Goal: Task Accomplishment & Management: Complete application form

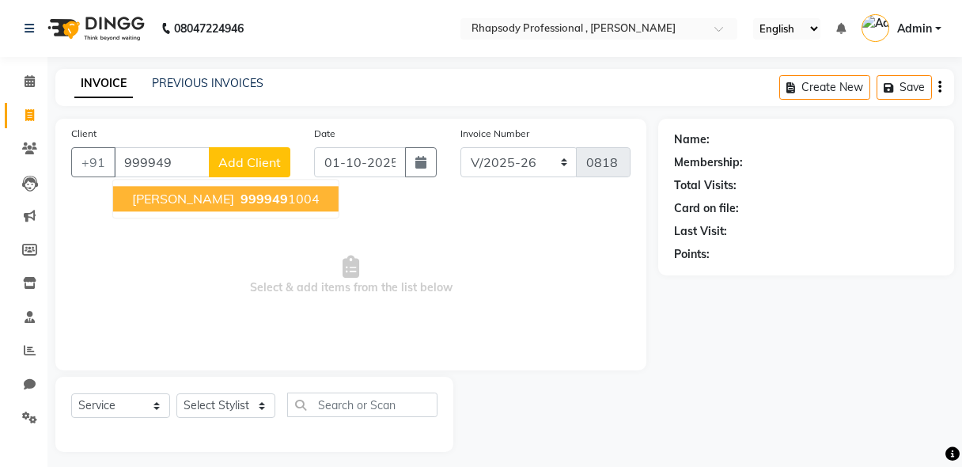
select select "8581"
select select "service"
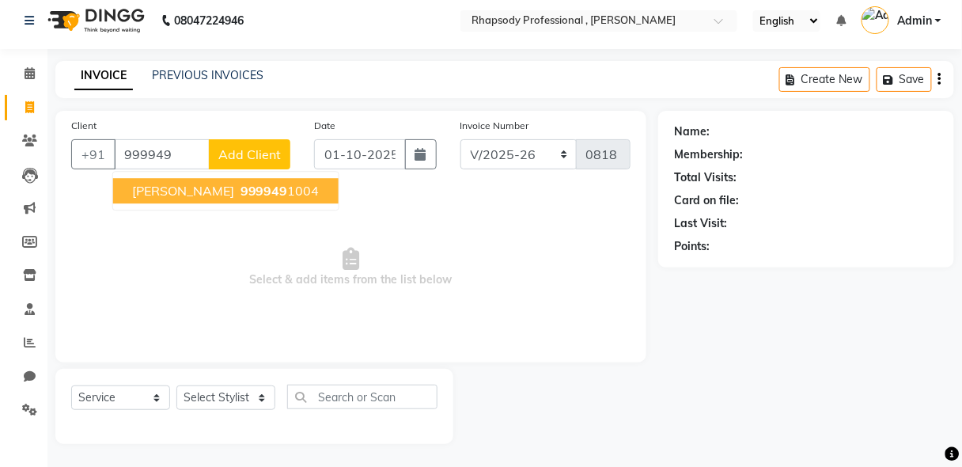
scroll to position [8, 0]
click at [241, 190] on span "999949" at bounding box center [264, 191] width 47 height 16
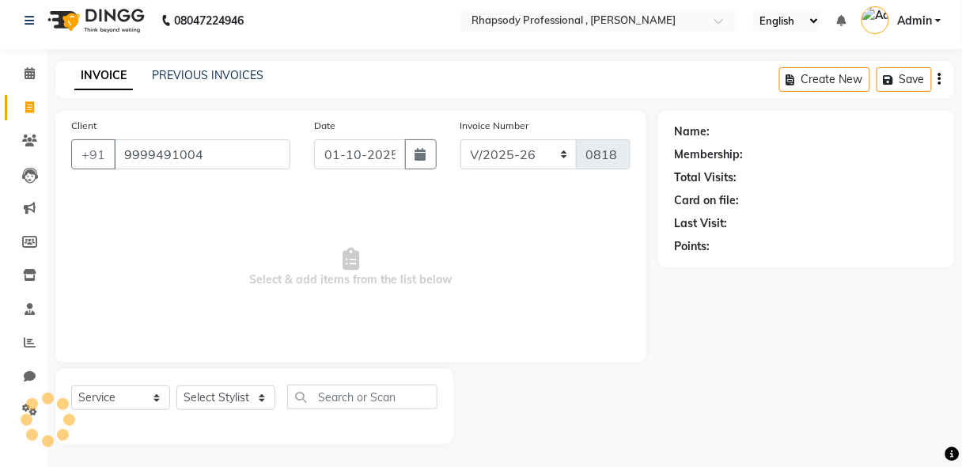
type input "9999491004"
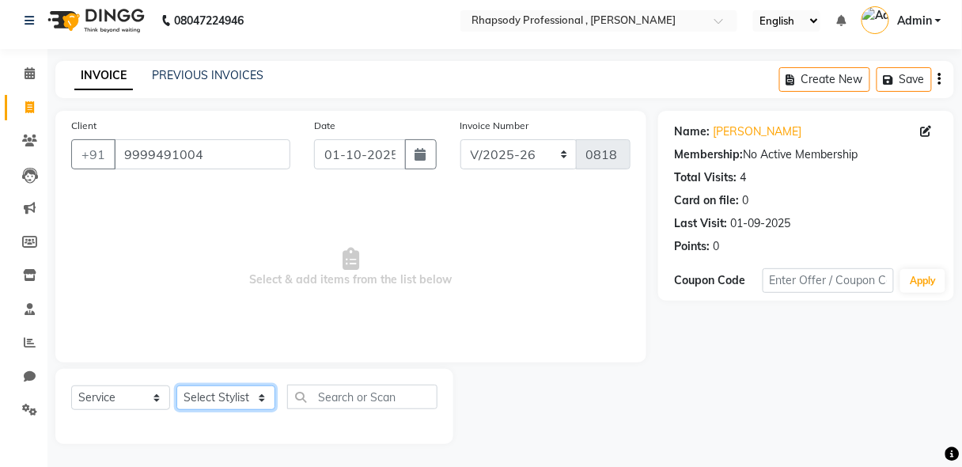
click at [252, 400] on select "Select Stylist [PERSON_NAME] [PERSON_NAME] Manager [PERSON_NAME] [PERSON_NAME] …" at bounding box center [225, 397] width 99 height 25
select select "85668"
click at [176, 385] on select "Select Stylist [PERSON_NAME] [PERSON_NAME] Manager [PERSON_NAME] [PERSON_NAME] …" at bounding box center [225, 397] width 99 height 25
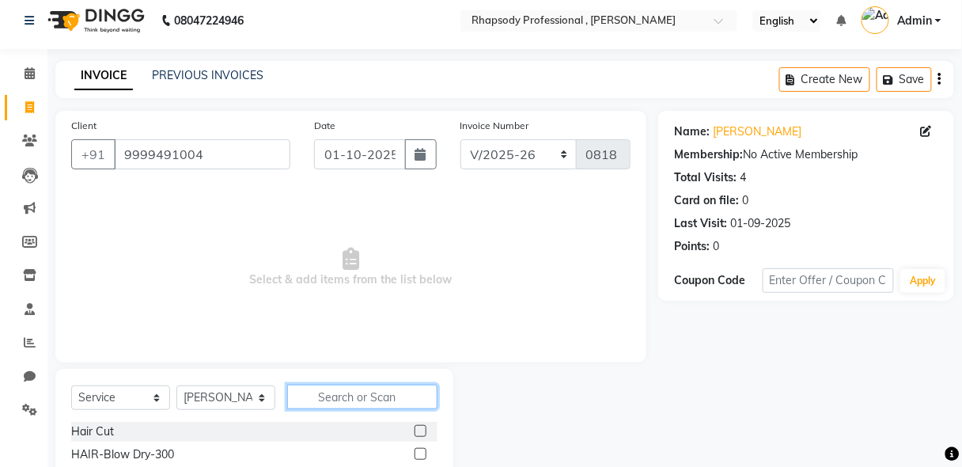
click at [374, 390] on input "text" at bounding box center [362, 397] width 150 height 25
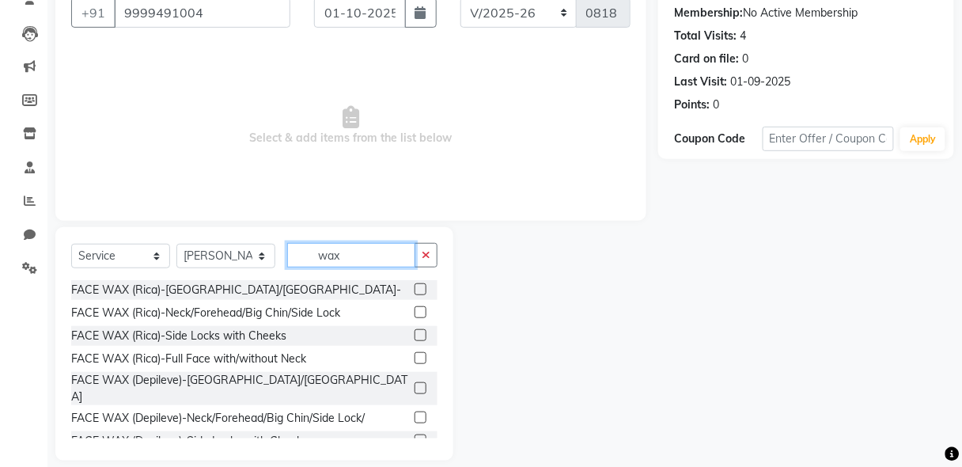
scroll to position [165, 0]
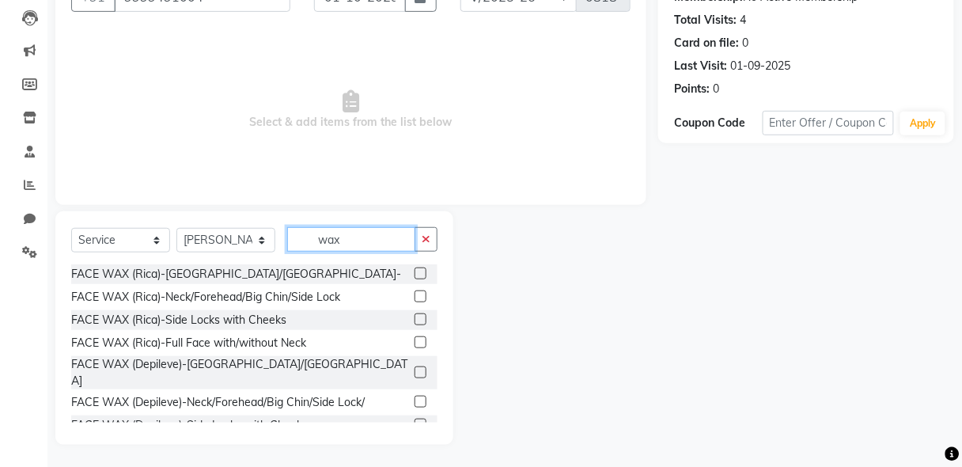
type input "wax"
click at [415, 294] on label at bounding box center [421, 296] width 12 height 12
click at [415, 294] on input "checkbox" at bounding box center [420, 297] width 10 height 10
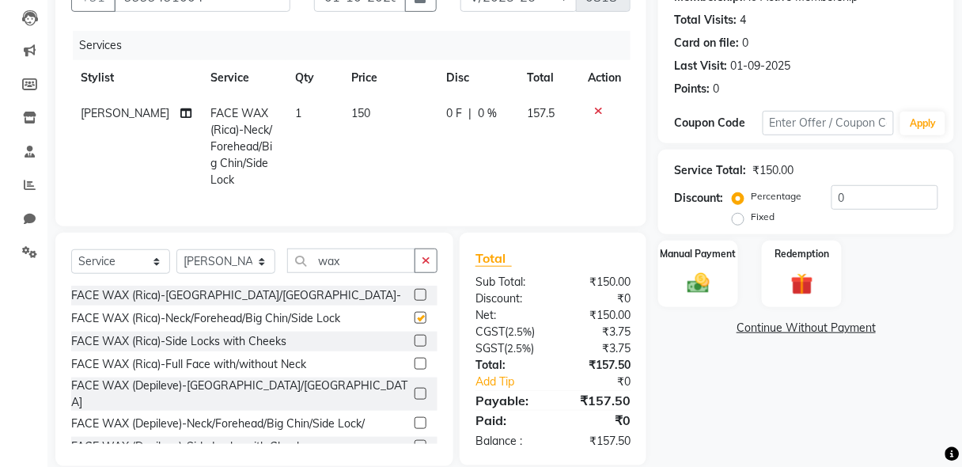
checkbox input "false"
click at [429, 266] on icon "button" at bounding box center [426, 260] width 9 height 11
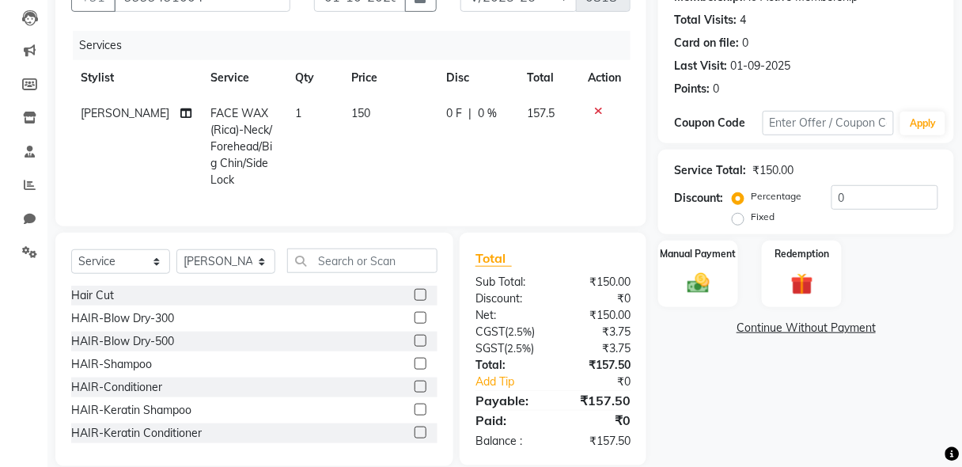
click at [596, 107] on icon at bounding box center [598, 110] width 9 height 11
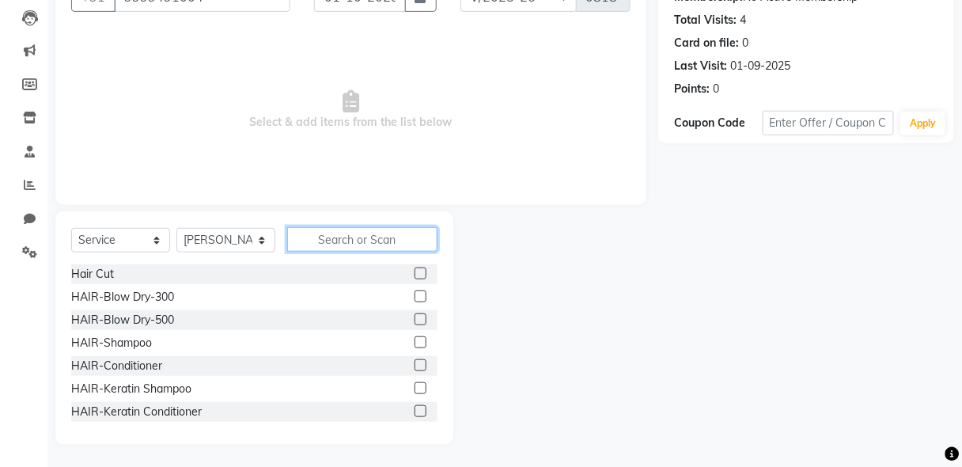
click at [340, 240] on input "text" at bounding box center [362, 239] width 150 height 25
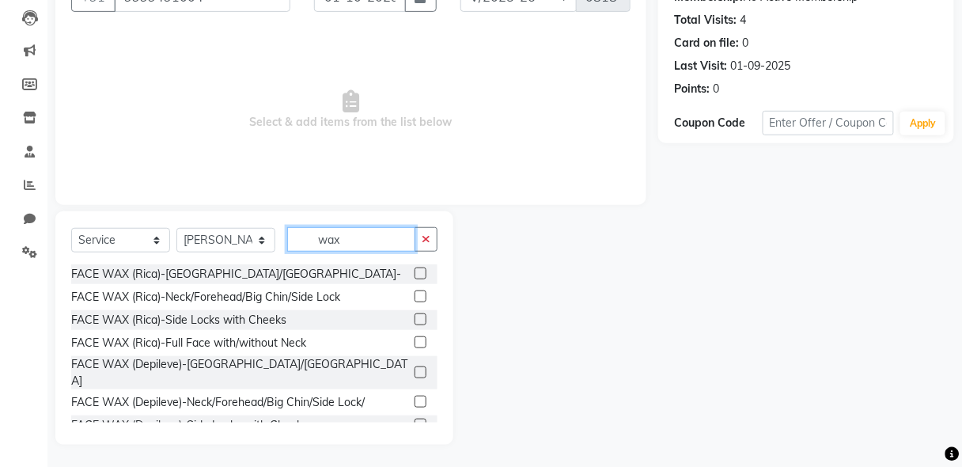
type input "wax"
click at [415, 396] on label at bounding box center [421, 402] width 12 height 12
click at [415, 397] on input "checkbox" at bounding box center [420, 402] width 10 height 10
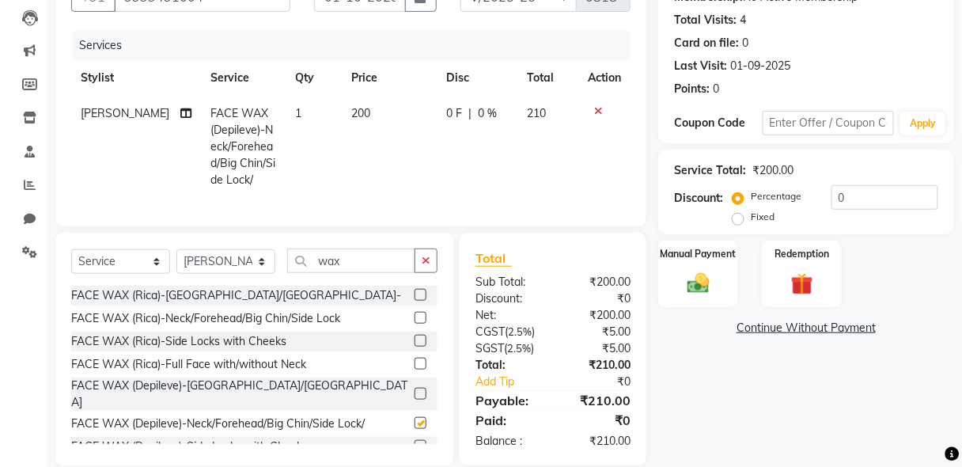
checkbox input "false"
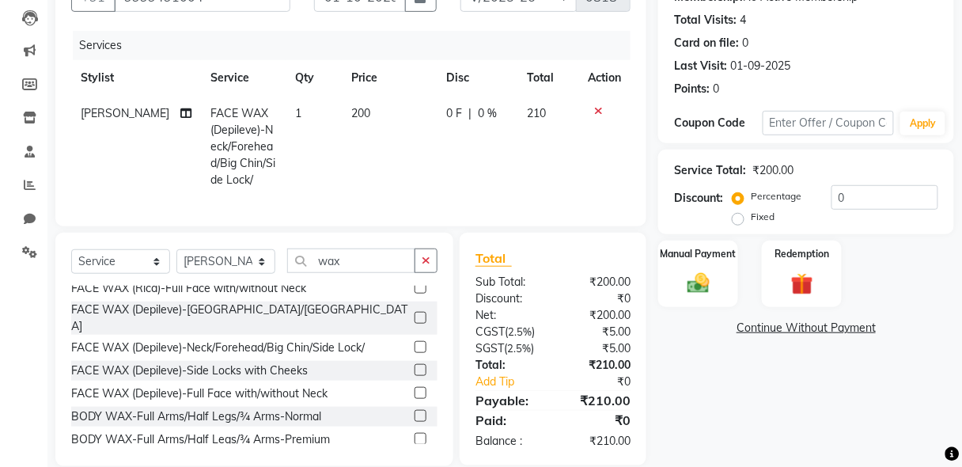
scroll to position [101, 0]
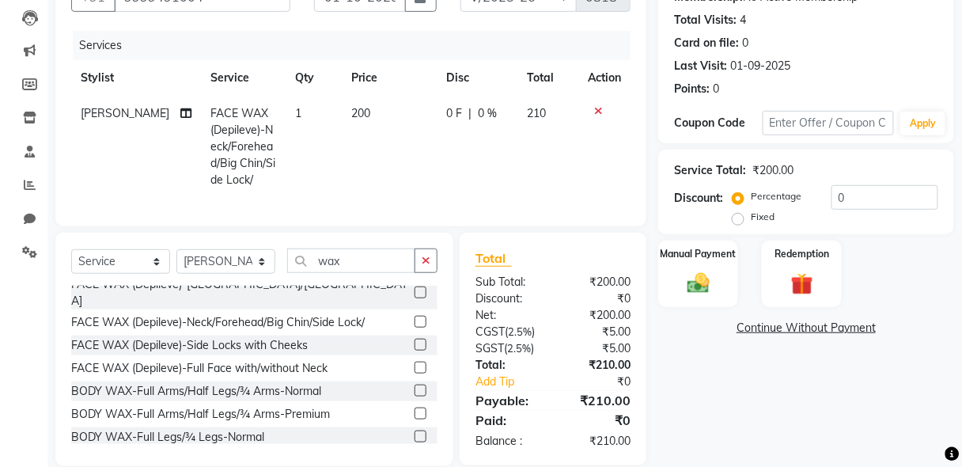
click at [415, 408] on label at bounding box center [421, 414] width 12 height 12
click at [415, 409] on input "checkbox" at bounding box center [420, 414] width 10 height 10
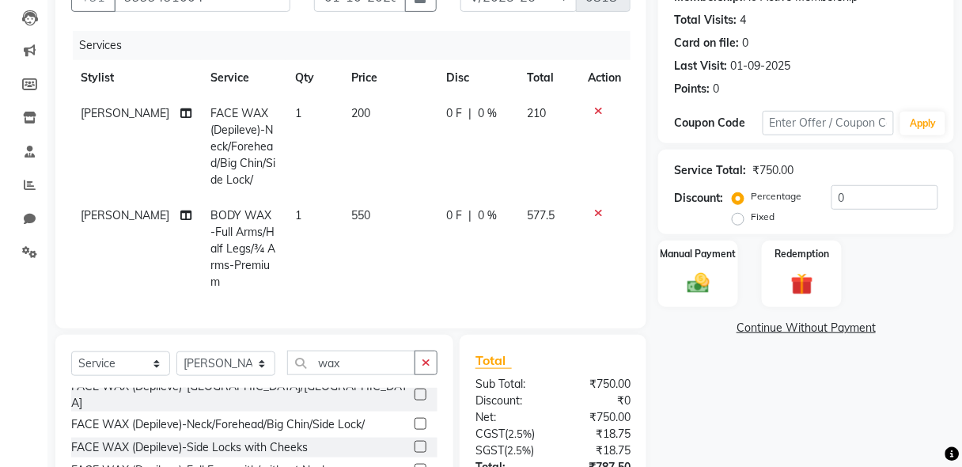
checkbox input "false"
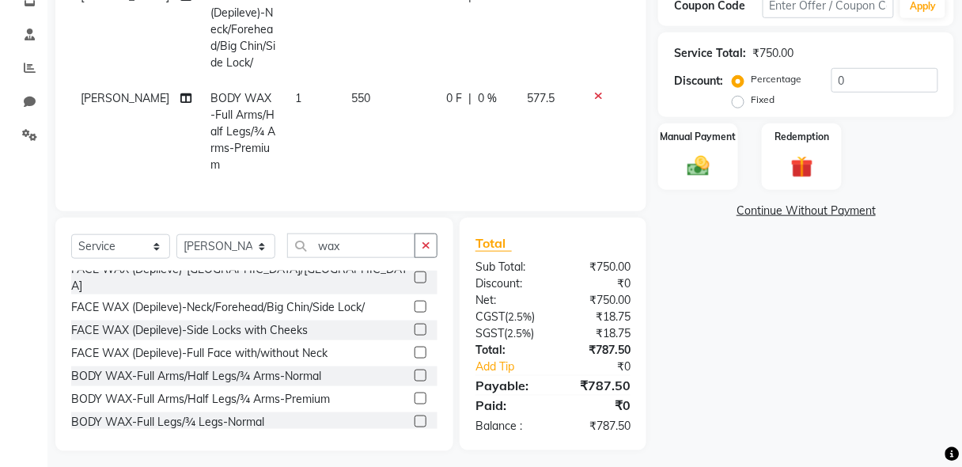
scroll to position [127, 0]
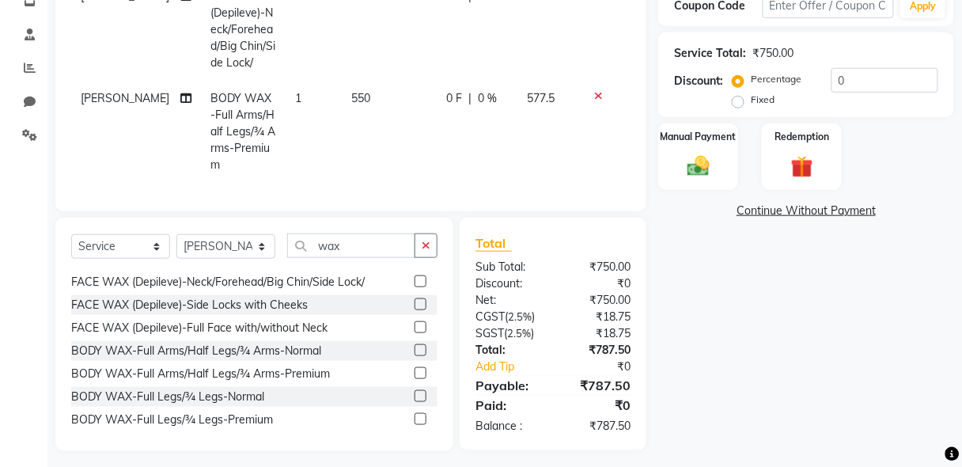
click at [415, 413] on label at bounding box center [421, 419] width 12 height 12
click at [415, 415] on input "checkbox" at bounding box center [420, 420] width 10 height 10
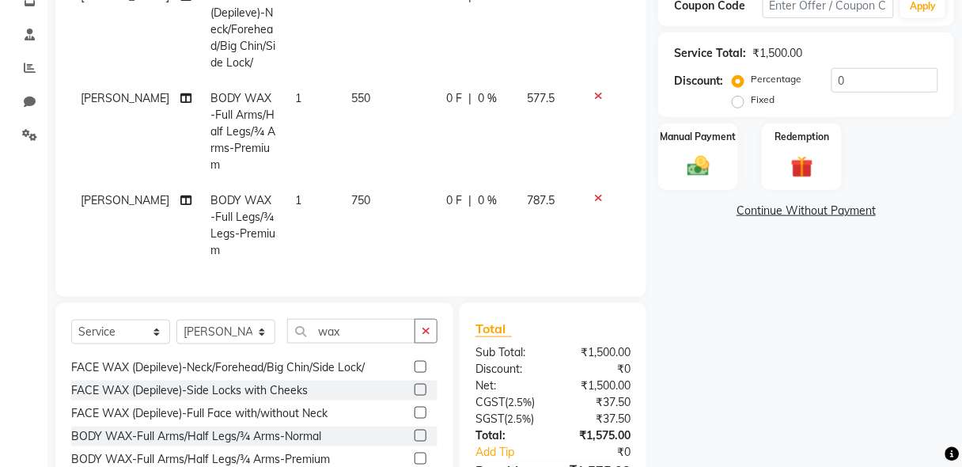
checkbox input "false"
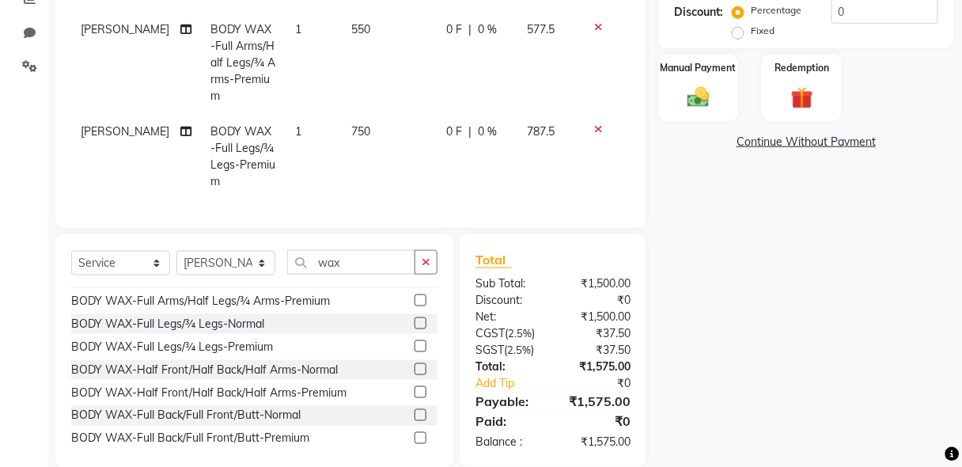
scroll to position [228, 0]
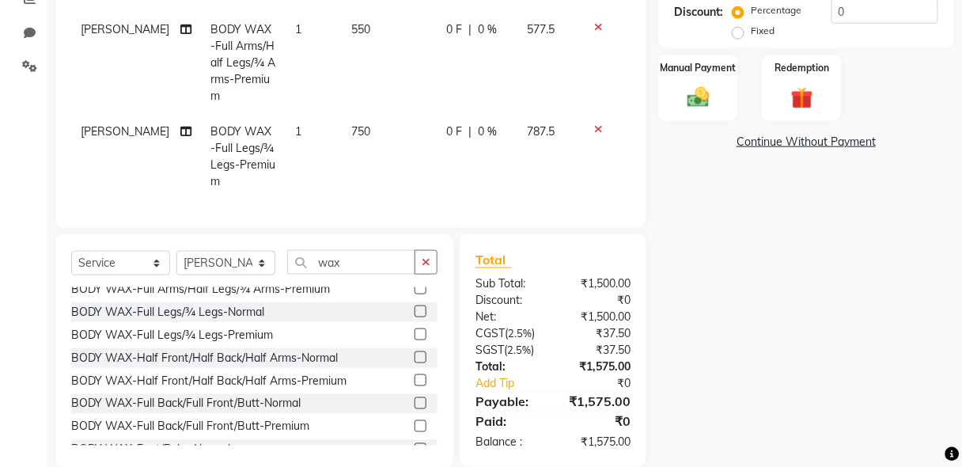
click at [415, 420] on label at bounding box center [421, 426] width 12 height 12
click at [415, 422] on input "checkbox" at bounding box center [420, 427] width 10 height 10
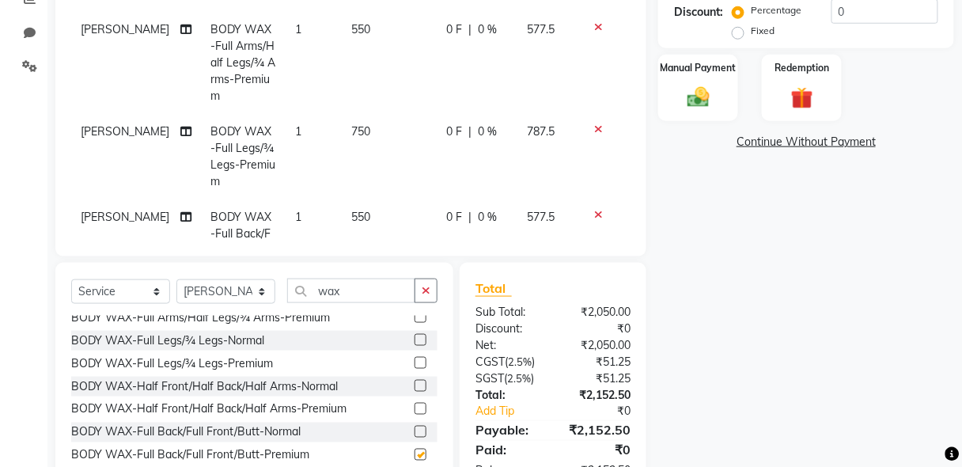
checkbox input "false"
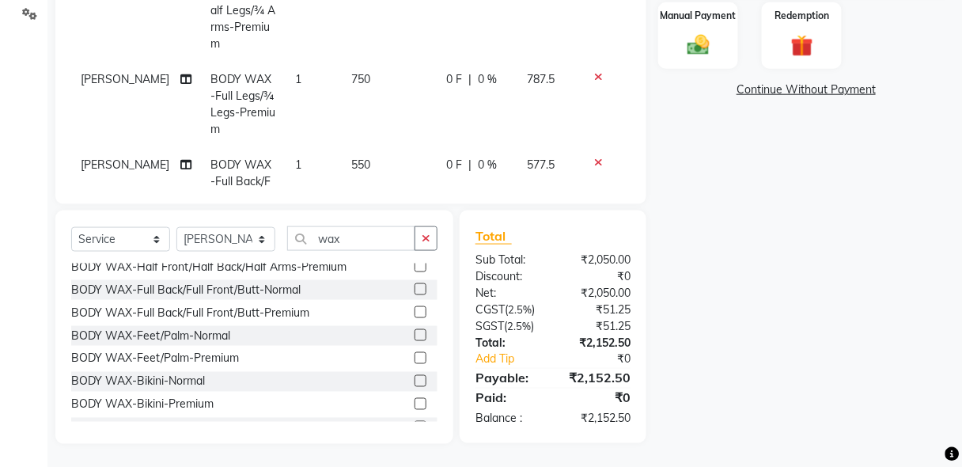
scroll to position [329, 0]
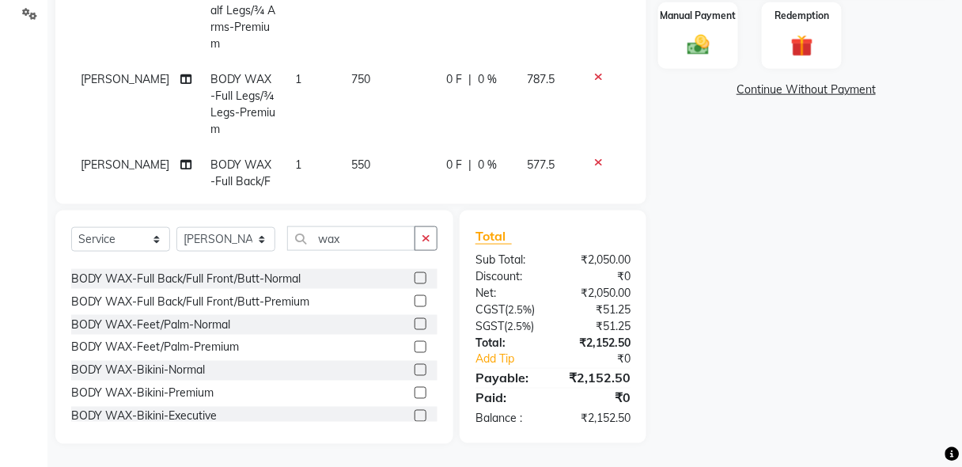
click at [415, 387] on label at bounding box center [421, 393] width 12 height 12
click at [415, 389] on input "checkbox" at bounding box center [420, 394] width 10 height 10
checkbox input "false"
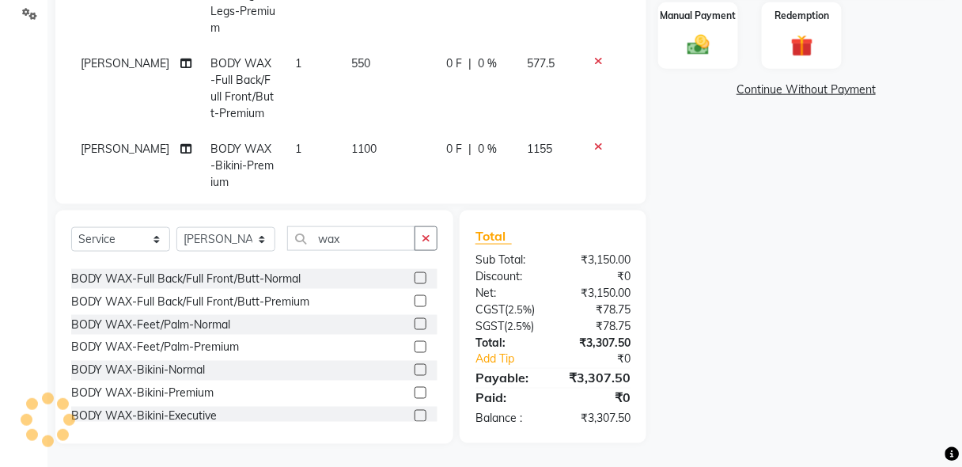
scroll to position [118, 0]
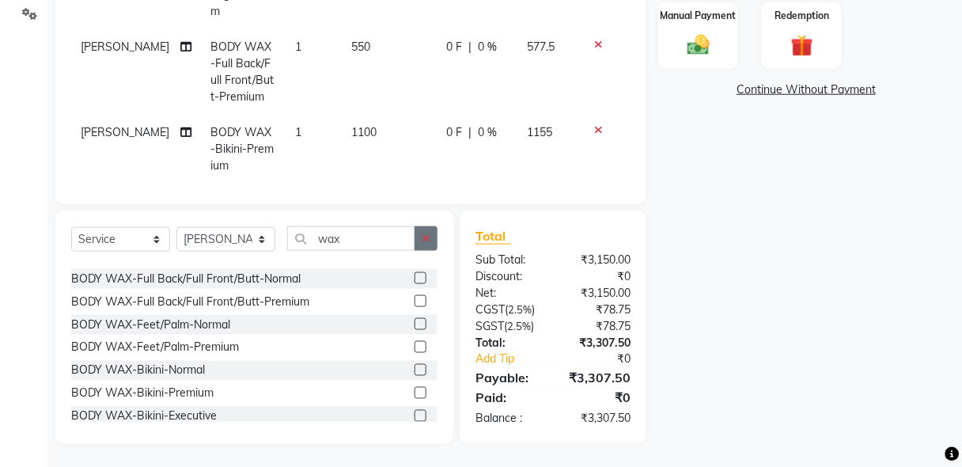
click at [423, 233] on icon "button" at bounding box center [426, 238] width 9 height 11
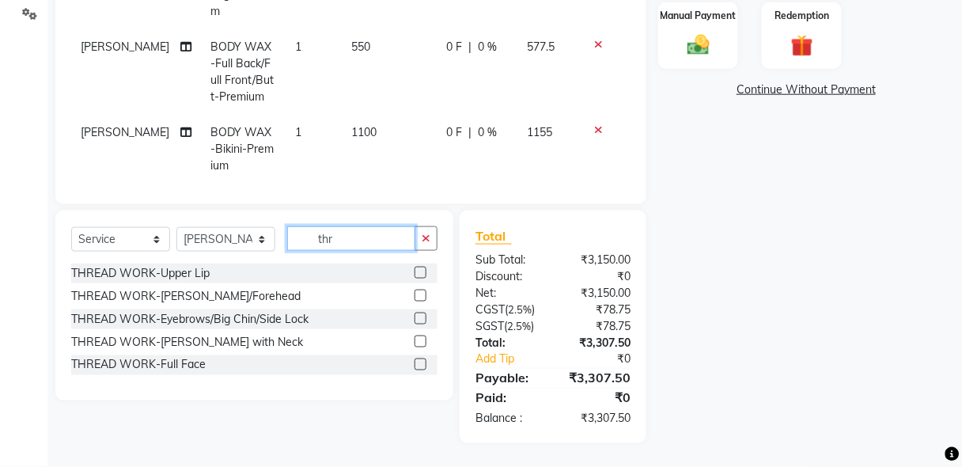
scroll to position [0, 0]
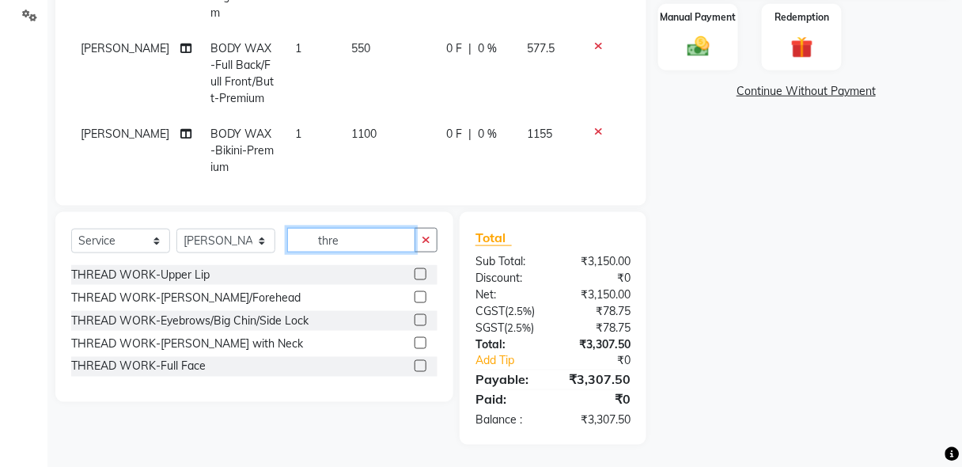
type input "thre"
click at [423, 318] on label at bounding box center [421, 320] width 12 height 12
click at [423, 318] on input "checkbox" at bounding box center [420, 321] width 10 height 10
checkbox input "false"
click at [882, 108] on div "Name: [PERSON_NAME] Membership: No Active Membership Total Visits: 4 Card on fi…" at bounding box center [812, 81] width 308 height 728
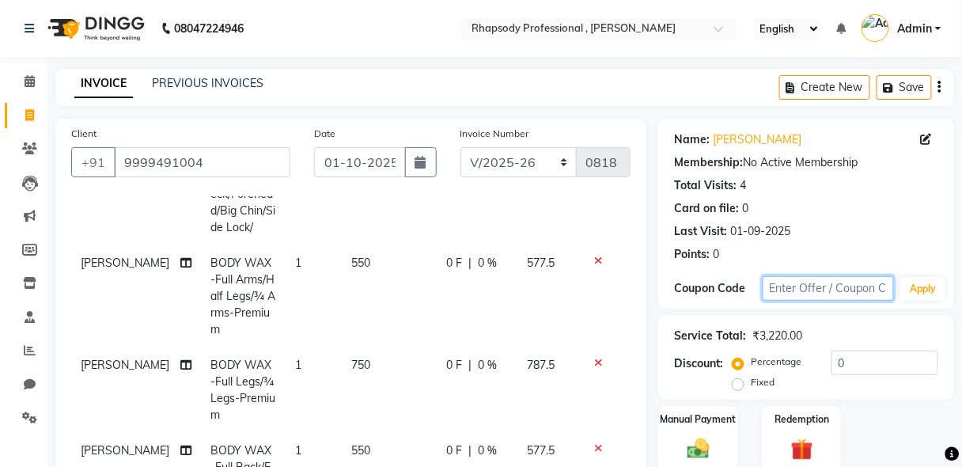
click at [798, 291] on input "text" at bounding box center [829, 288] width 132 height 25
type input "diwali20"
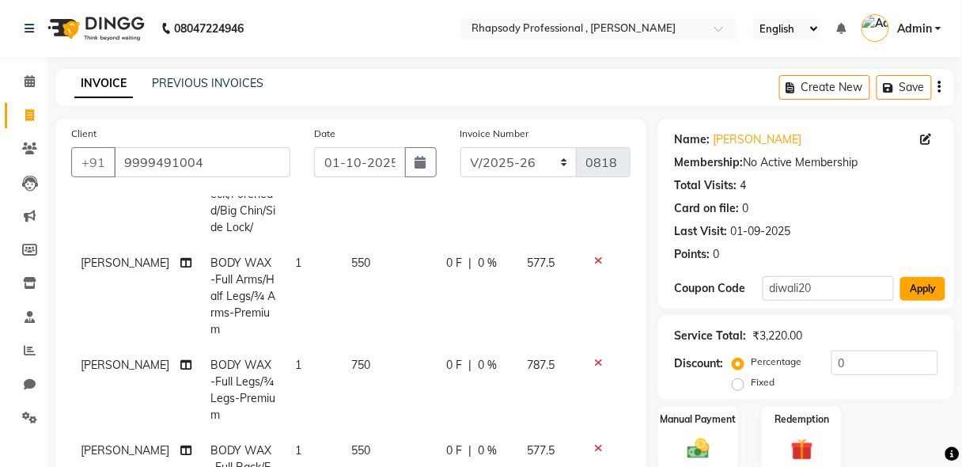
click at [927, 286] on button "Apply" at bounding box center [923, 289] width 45 height 24
type input "20"
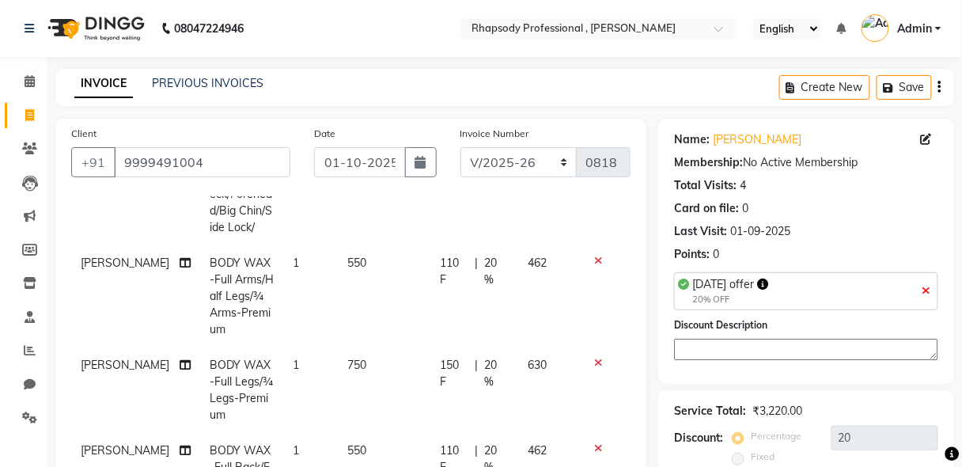
scroll to position [402, 0]
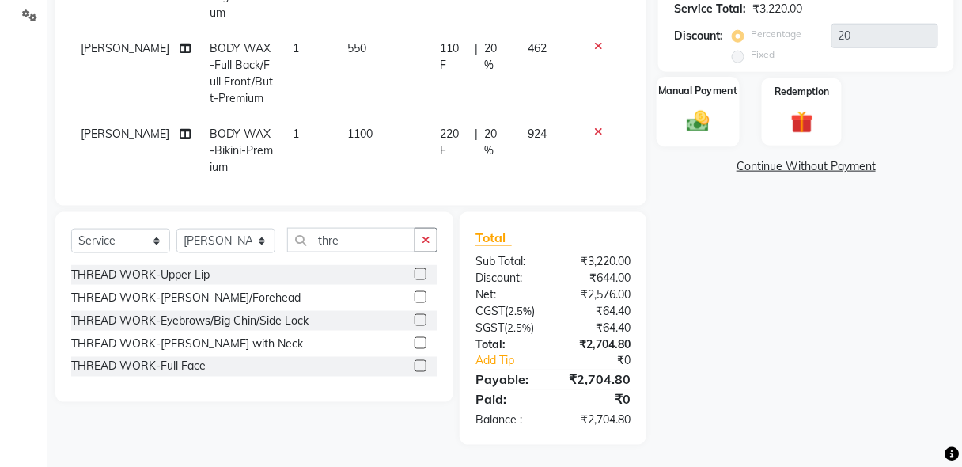
click at [731, 117] on div "Manual Payment" at bounding box center [698, 113] width 83 height 70
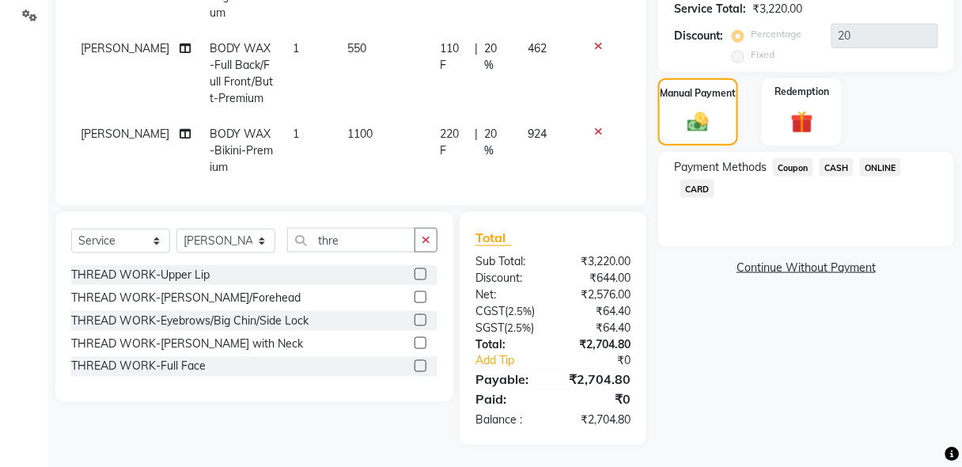
scroll to position [0, 0]
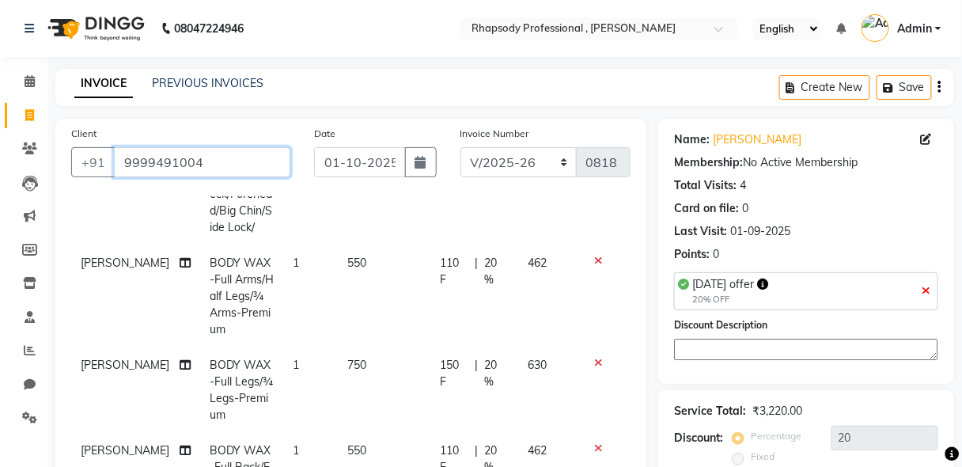
click at [228, 154] on input "9999491004" at bounding box center [202, 162] width 176 height 30
type input "999949100"
type input "0"
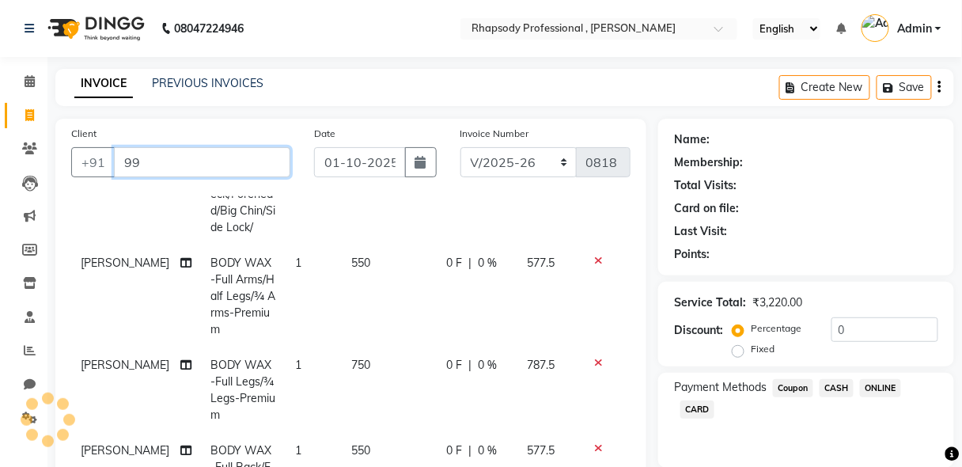
type input "9"
click at [155, 163] on input "Client" at bounding box center [202, 162] width 176 height 30
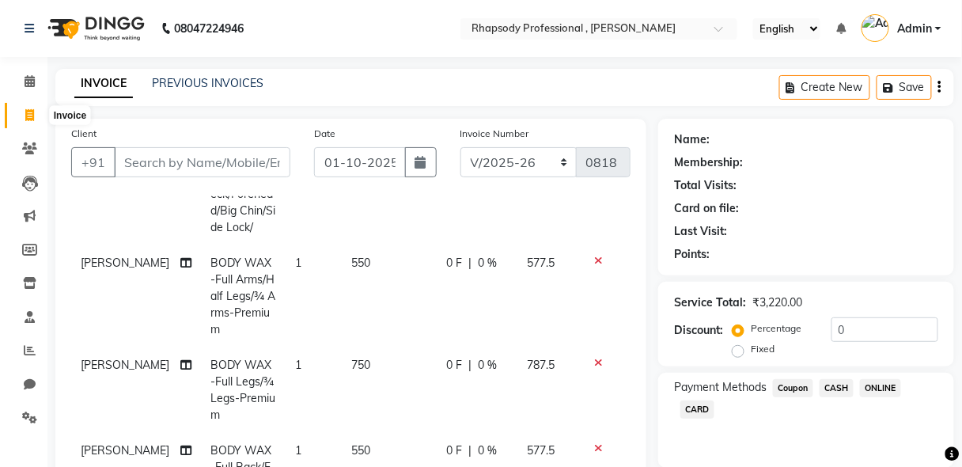
click at [28, 111] on icon at bounding box center [29, 115] width 9 height 12
select select "service"
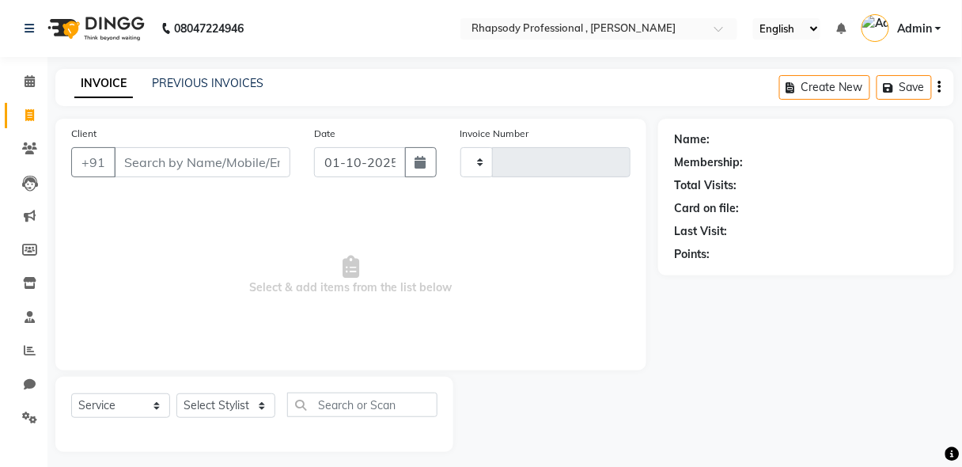
scroll to position [8, 0]
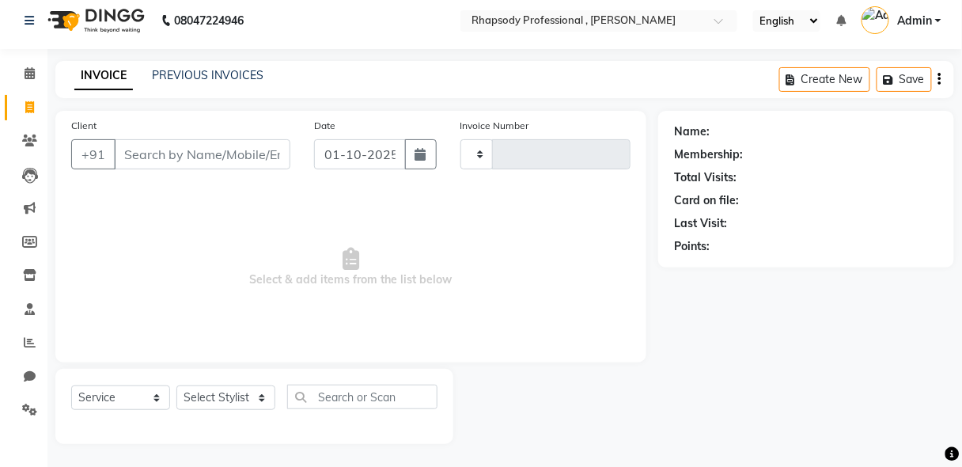
type input "0818"
select select "8581"
click at [247, 165] on input "Client" at bounding box center [202, 154] width 176 height 30
click at [242, 157] on input "Client" at bounding box center [202, 154] width 176 height 30
